Goal: Task Accomplishment & Management: Use online tool/utility

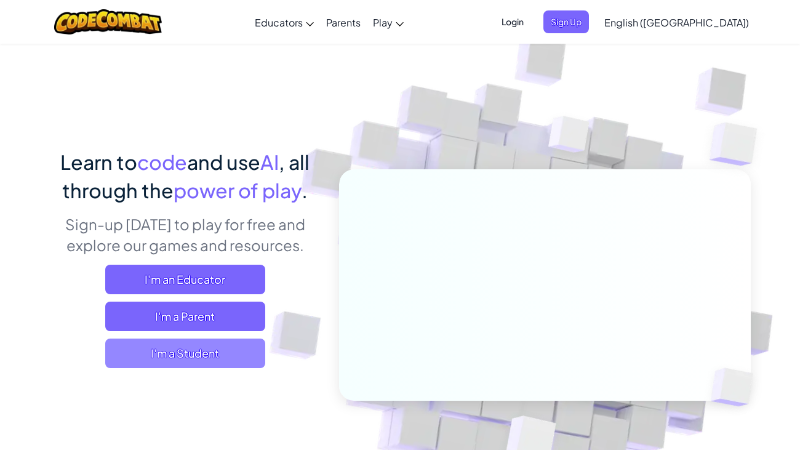
click at [172, 350] on span "I'm a Student" at bounding box center [185, 354] width 160 height 30
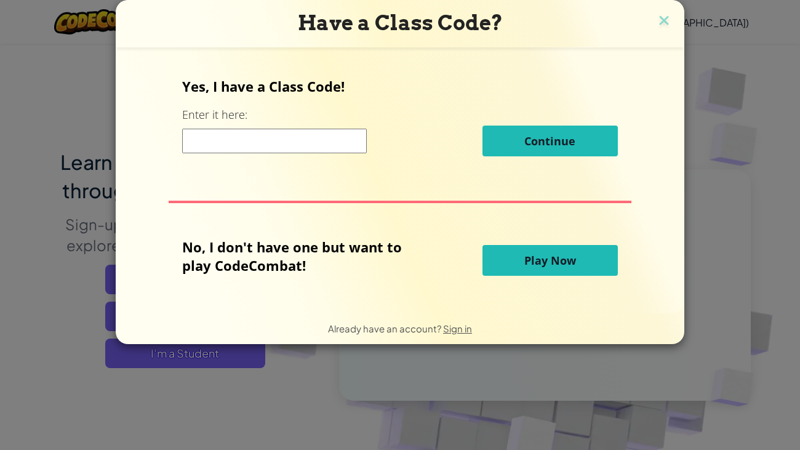
click at [518, 255] on button "Play Now" at bounding box center [550, 260] width 135 height 31
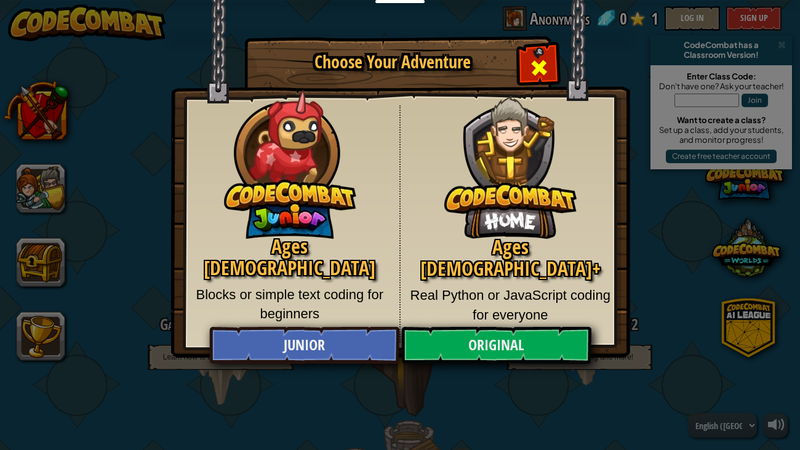
click at [555, 59] on div "Close modal" at bounding box center [538, 66] width 39 height 39
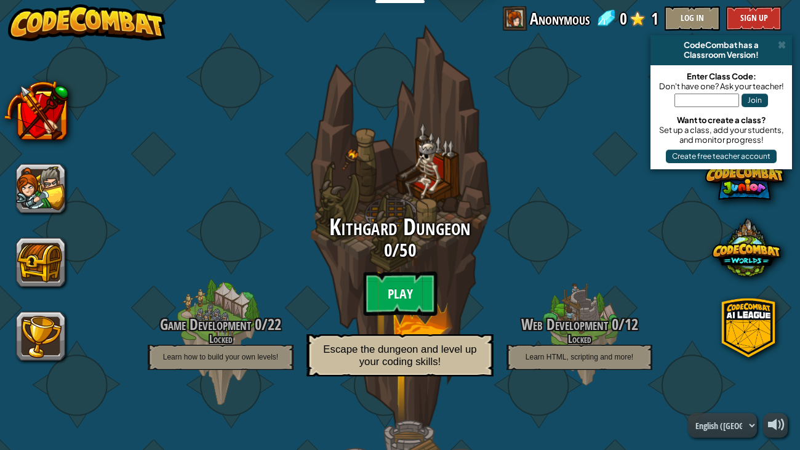
click at [420, 279] on btn "Play" at bounding box center [400, 293] width 74 height 44
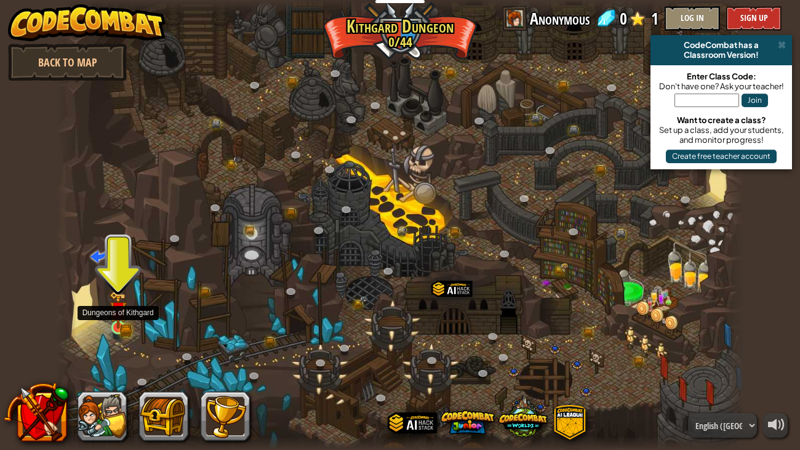
click at [122, 311] on img at bounding box center [118, 310] width 10 height 10
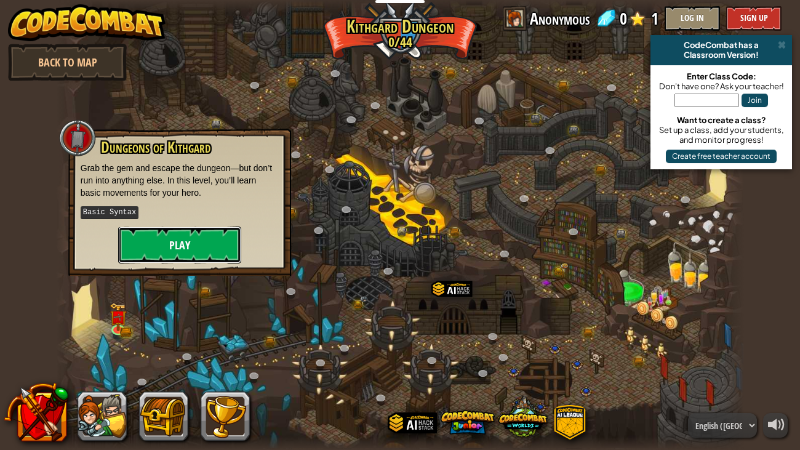
click at [190, 238] on button "Play" at bounding box center [179, 245] width 123 height 37
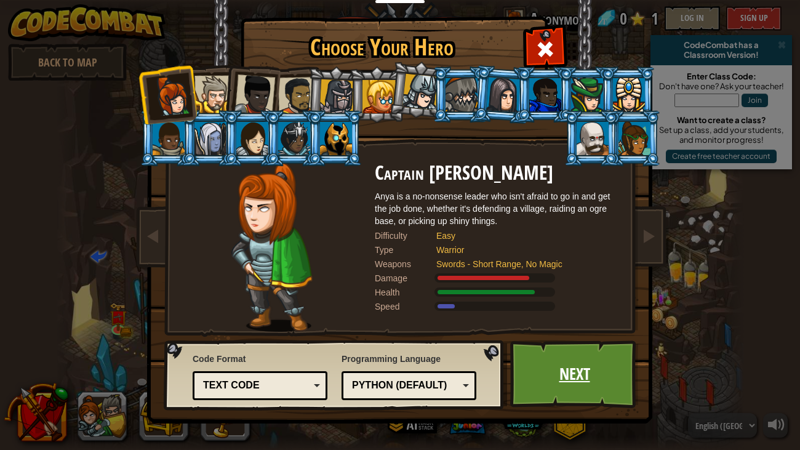
click at [542, 361] on link "Next" at bounding box center [574, 374] width 129 height 68
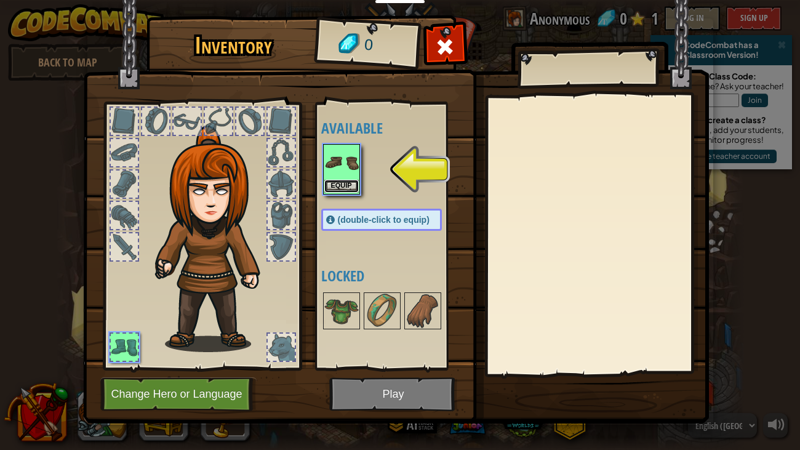
click at [339, 185] on button "Equip" at bounding box center [341, 186] width 34 height 13
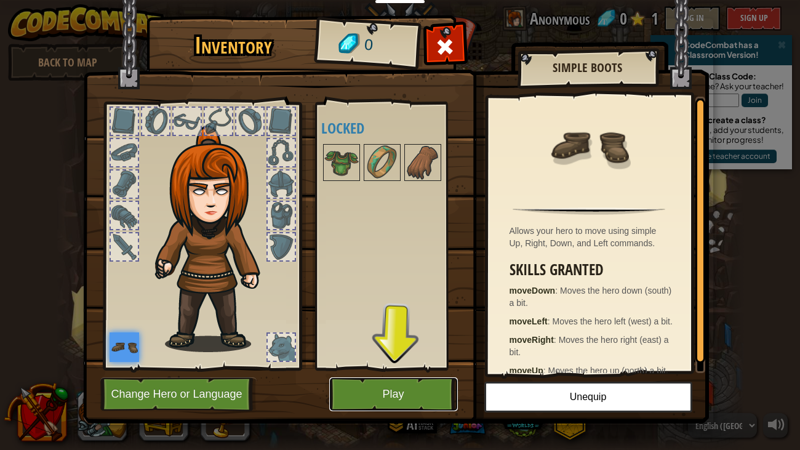
click at [416, 406] on button "Play" at bounding box center [393, 394] width 129 height 34
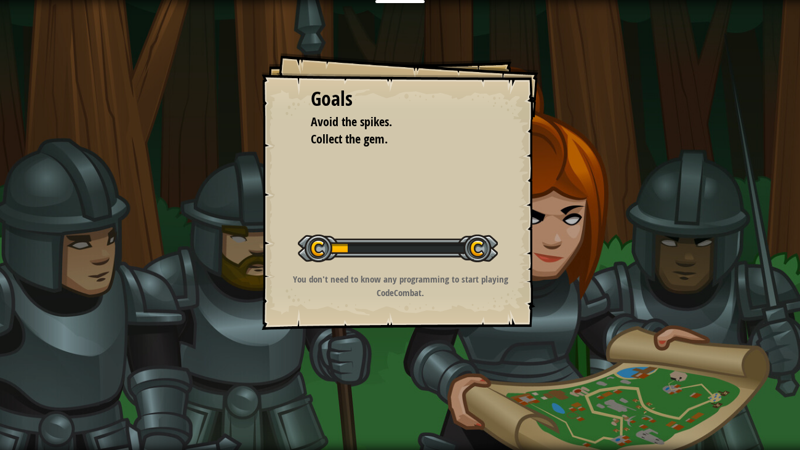
click at [385, 302] on div "You don't need to know any programming to start playing CodeCombat." at bounding box center [400, 289] width 247 height 33
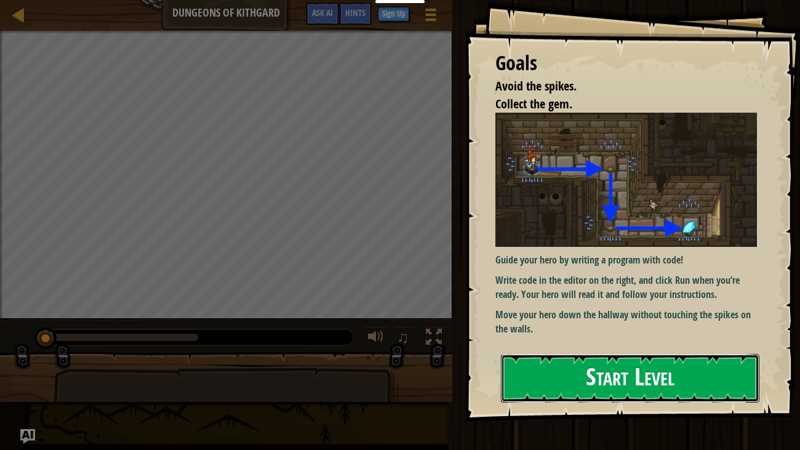
click at [595, 354] on button "Start Level" at bounding box center [630, 378] width 259 height 49
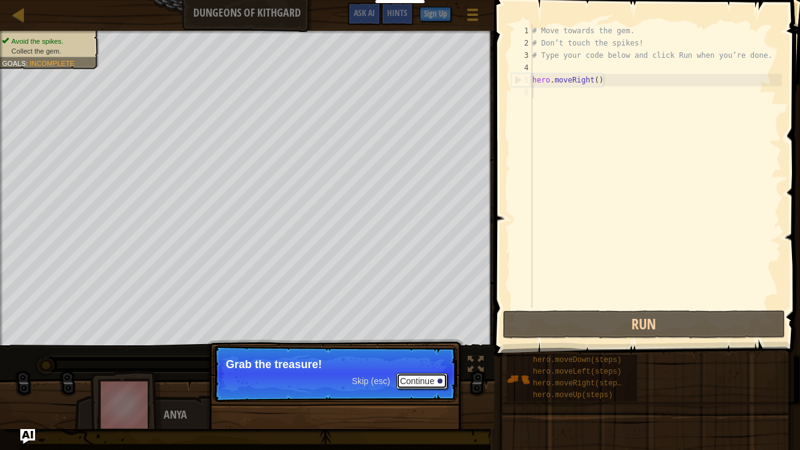
click at [429, 377] on button "Continue" at bounding box center [421, 381] width 51 height 16
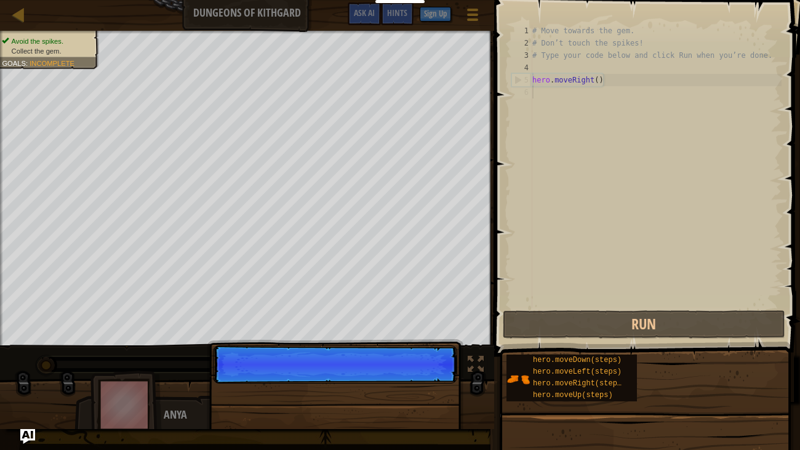
scroll to position [6, 0]
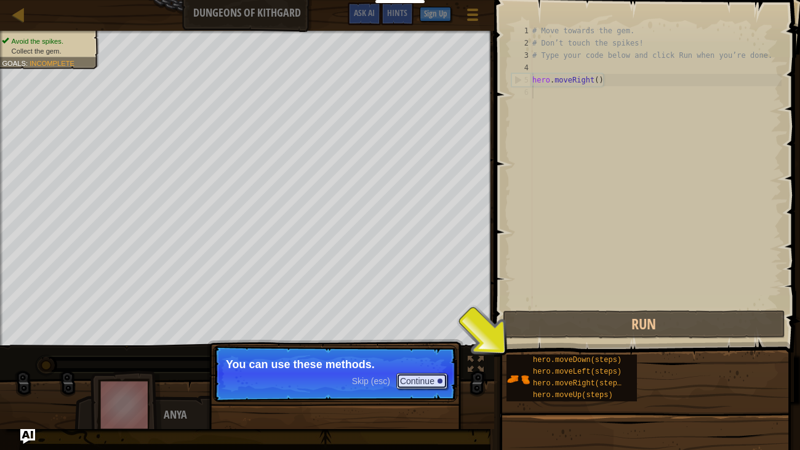
click at [429, 377] on button "Continue" at bounding box center [421, 381] width 51 height 16
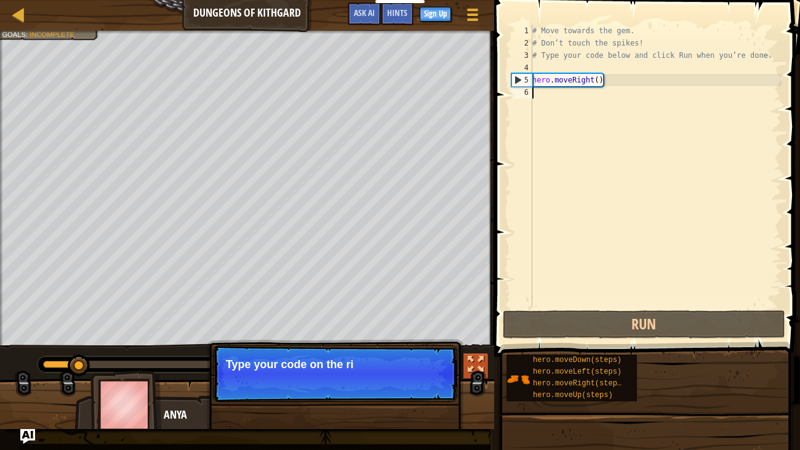
click at [479, 366] on div at bounding box center [476, 364] width 16 height 16
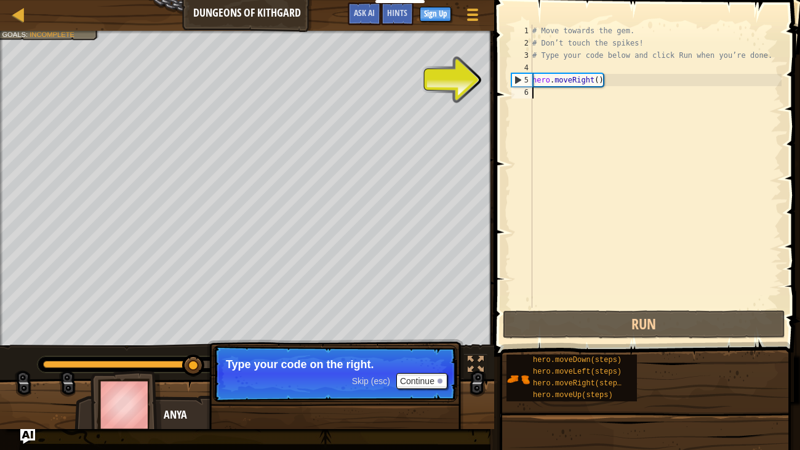
click at [519, 81] on div "5" at bounding box center [522, 80] width 20 height 12
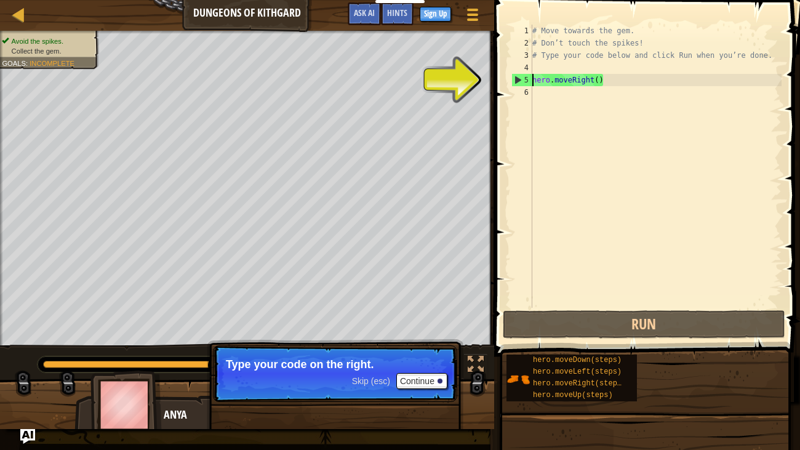
click at [519, 81] on div "5" at bounding box center [522, 80] width 20 height 12
type textarea "hero.moveRight()"
click at [537, 96] on div "# Move towards the gem. # Don’t touch the spikes! # Type your code below and cl…" at bounding box center [656, 179] width 252 height 308
type textarea "he"
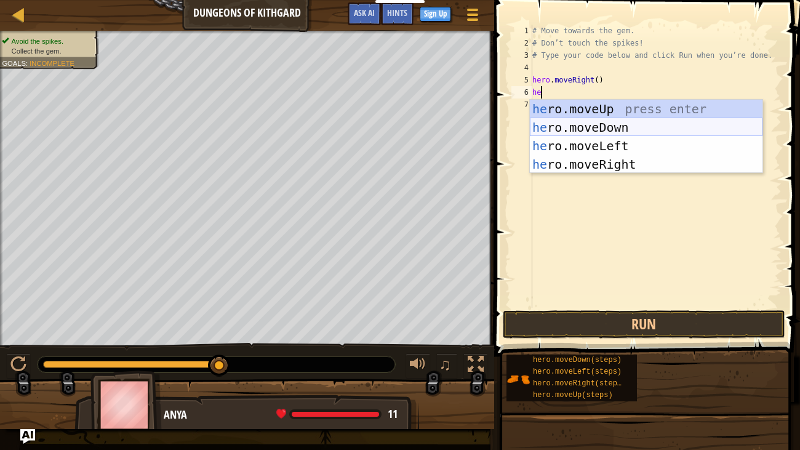
click at [549, 130] on div "he ro.moveUp press enter he ro.moveDown press enter he ro.moveLeft press enter …" at bounding box center [646, 155] width 233 height 111
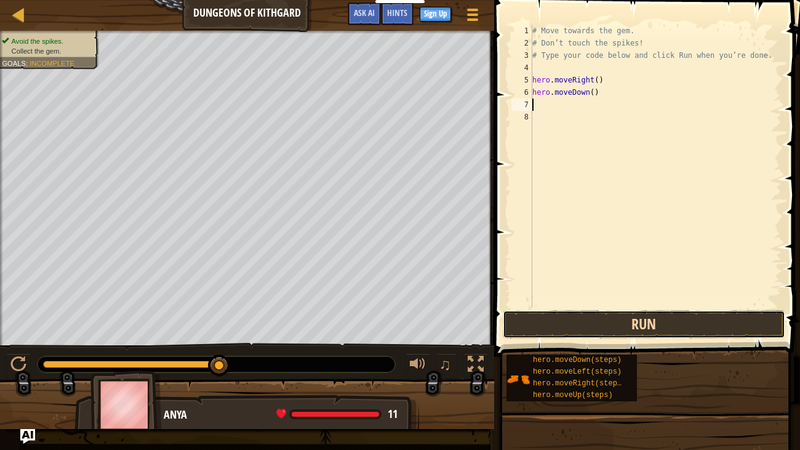
click at [555, 325] on button "Run" at bounding box center [644, 324] width 283 height 28
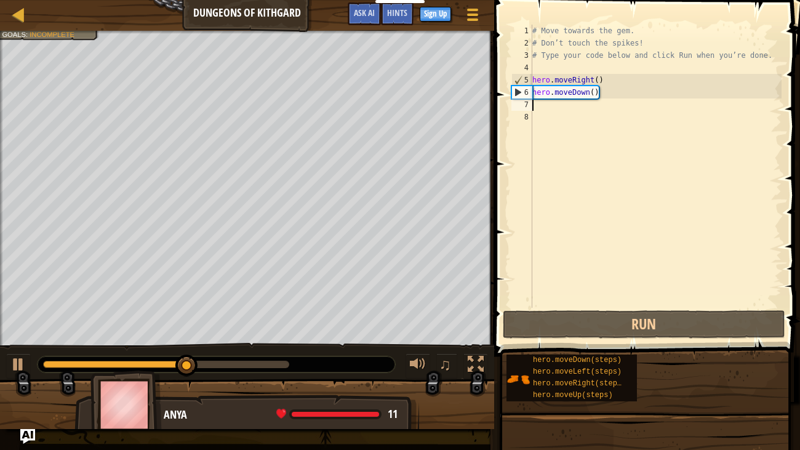
click at [533, 106] on div "# Move towards the gem. # Don’t touch the spikes! # Type your code below and cl…" at bounding box center [656, 179] width 252 height 308
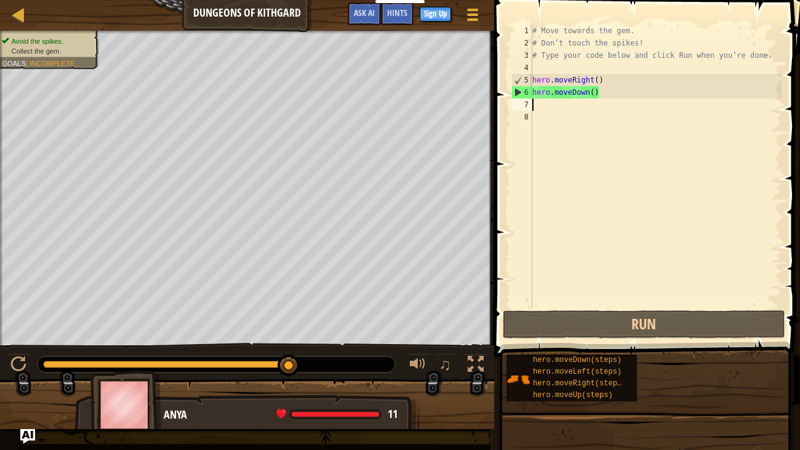
click at [534, 107] on div "# Move towards the gem. # Don’t touch the spikes! # Type your code below and cl…" at bounding box center [656, 179] width 252 height 308
click at [535, 106] on div "# Move towards the gem. # Don’t touch the spikes! # Type your code below and cl…" at bounding box center [656, 179] width 252 height 308
click at [519, 105] on div "7" at bounding box center [521, 104] width 21 height 12
type textarea "h"
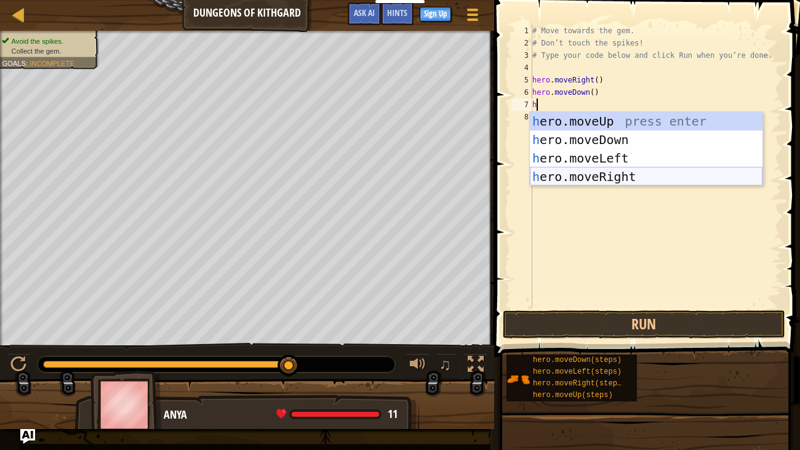
click at [587, 177] on div "h ero.moveUp press enter h ero.moveDown press enter h ero.moveLeft press enter …" at bounding box center [646, 167] width 233 height 111
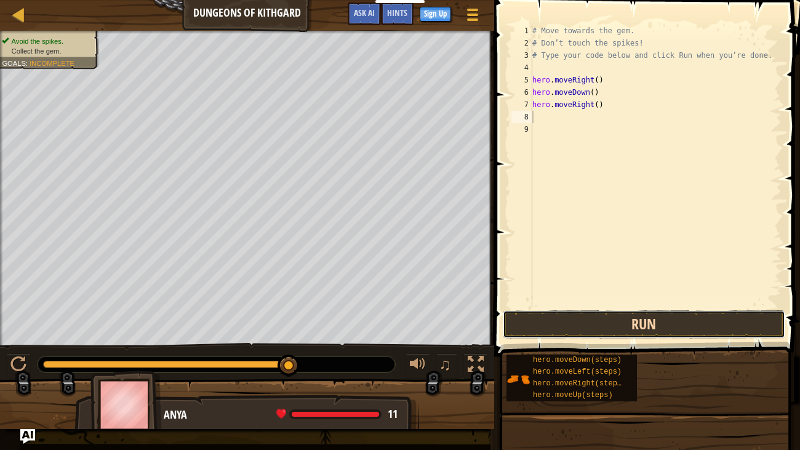
click at [584, 324] on button "Run" at bounding box center [644, 324] width 283 height 28
